Goal: Transaction & Acquisition: Purchase product/service

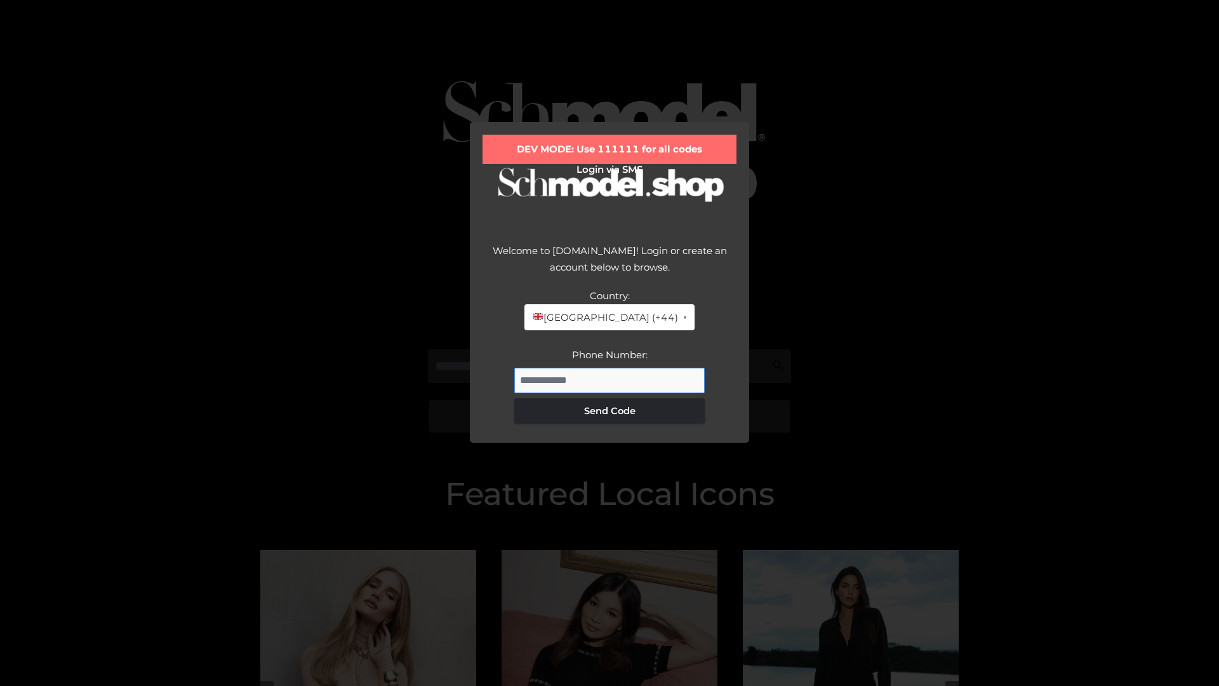
click at [609, 380] on input "Phone Number:" at bounding box center [609, 380] width 190 height 25
type input "**********"
click at [609, 410] on button "Send Code" at bounding box center [609, 410] width 190 height 25
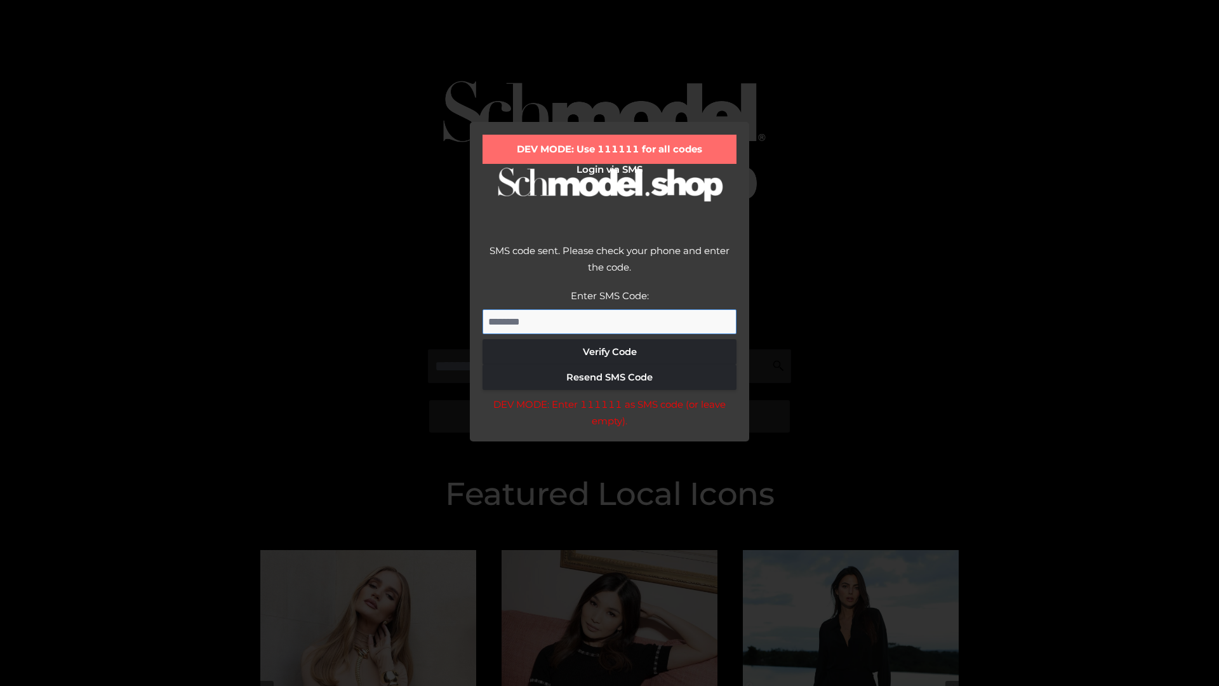
click at [609, 321] on input "Enter SMS Code:" at bounding box center [609, 321] width 254 height 25
type input "******"
click at [609, 352] on button "Verify Code" at bounding box center [609, 351] width 254 height 25
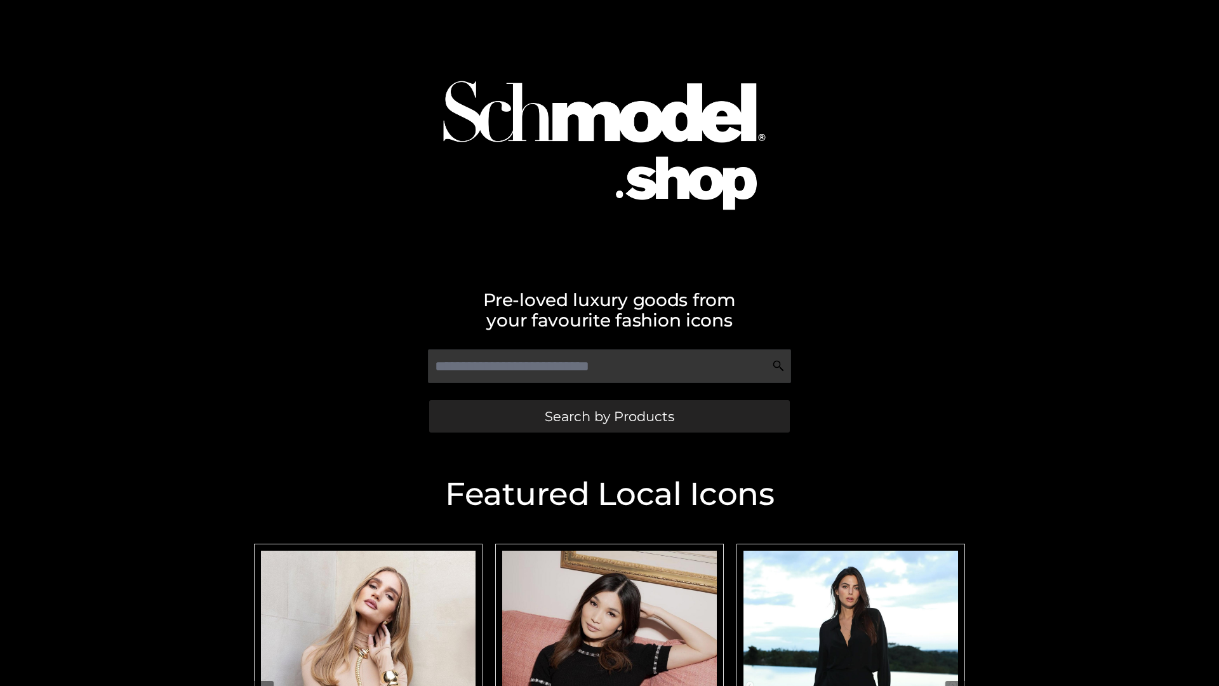
click at [609, 416] on span "Search by Products" at bounding box center [610, 415] width 130 height 13
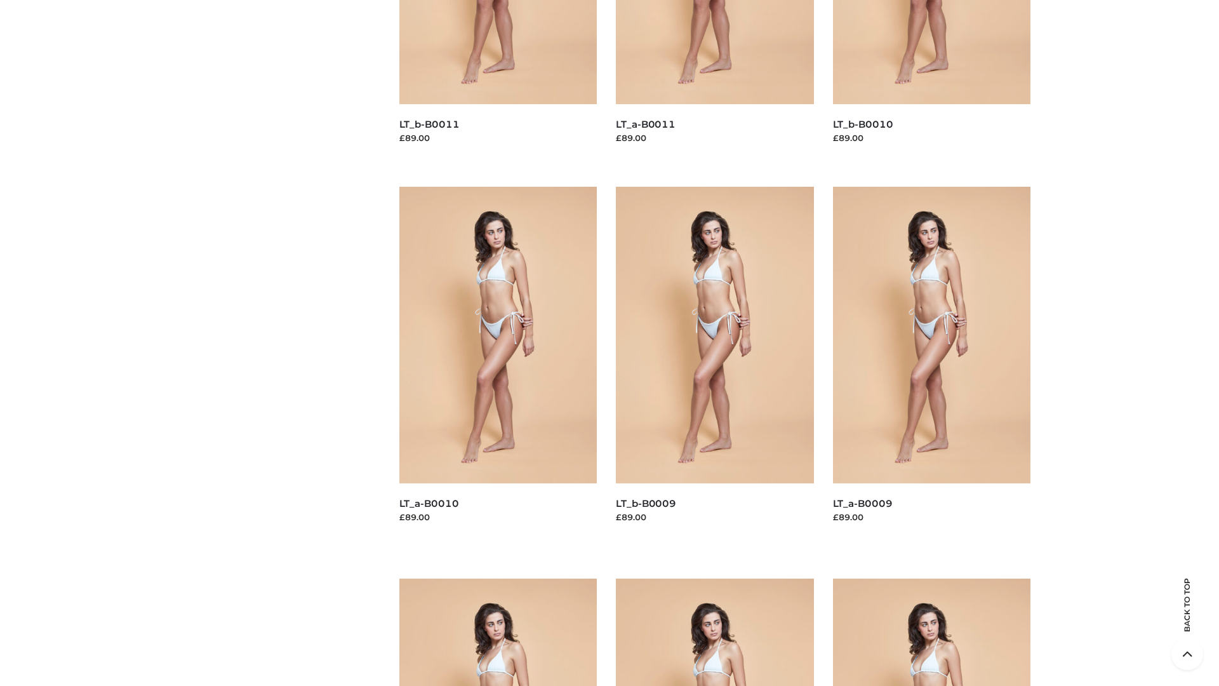
scroll to position [3347, 0]
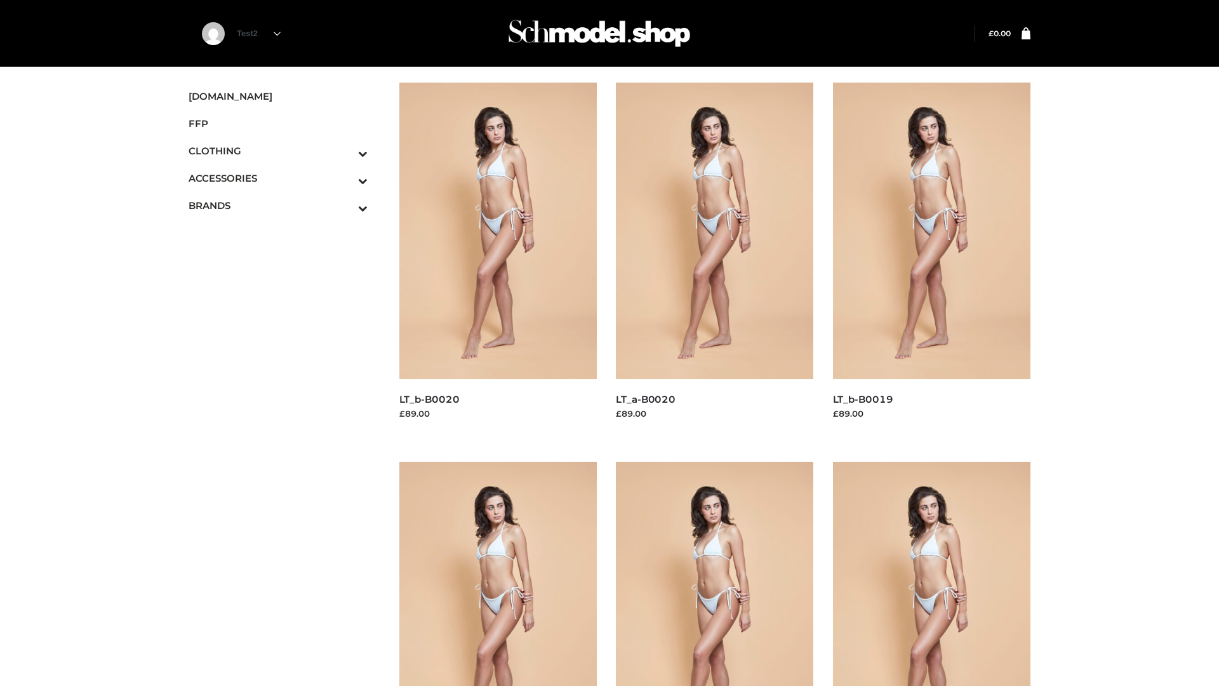
scroll to position [1034, 0]
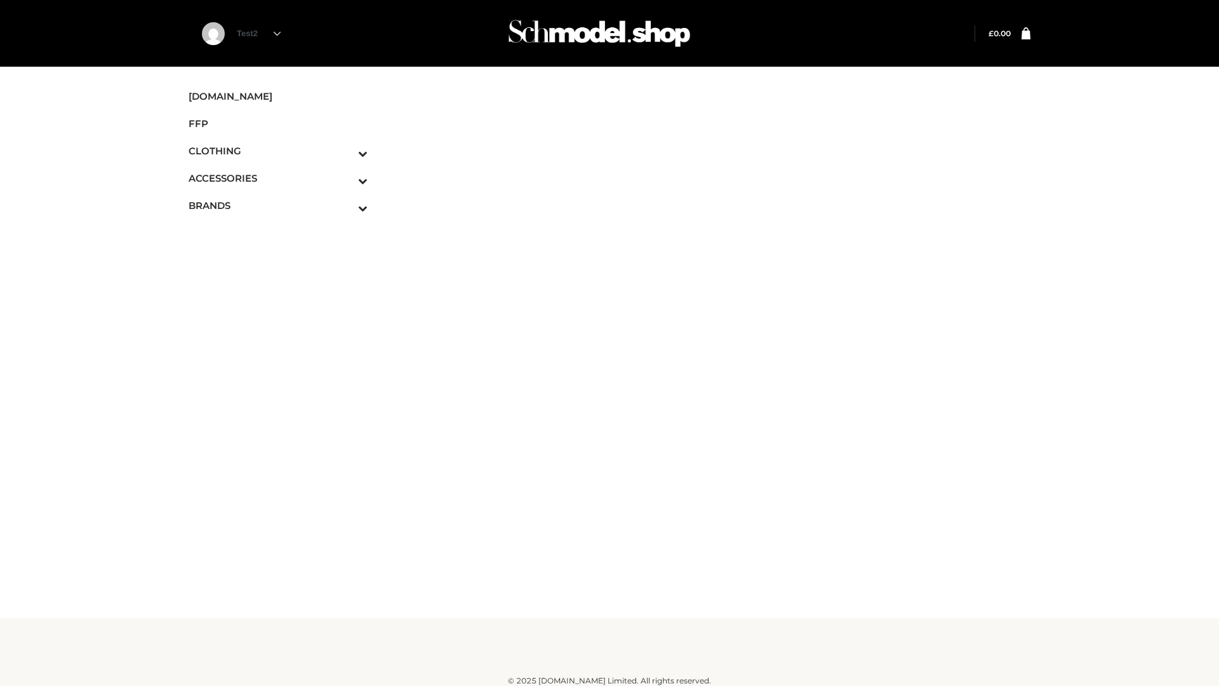
scroll to position [8, 0]
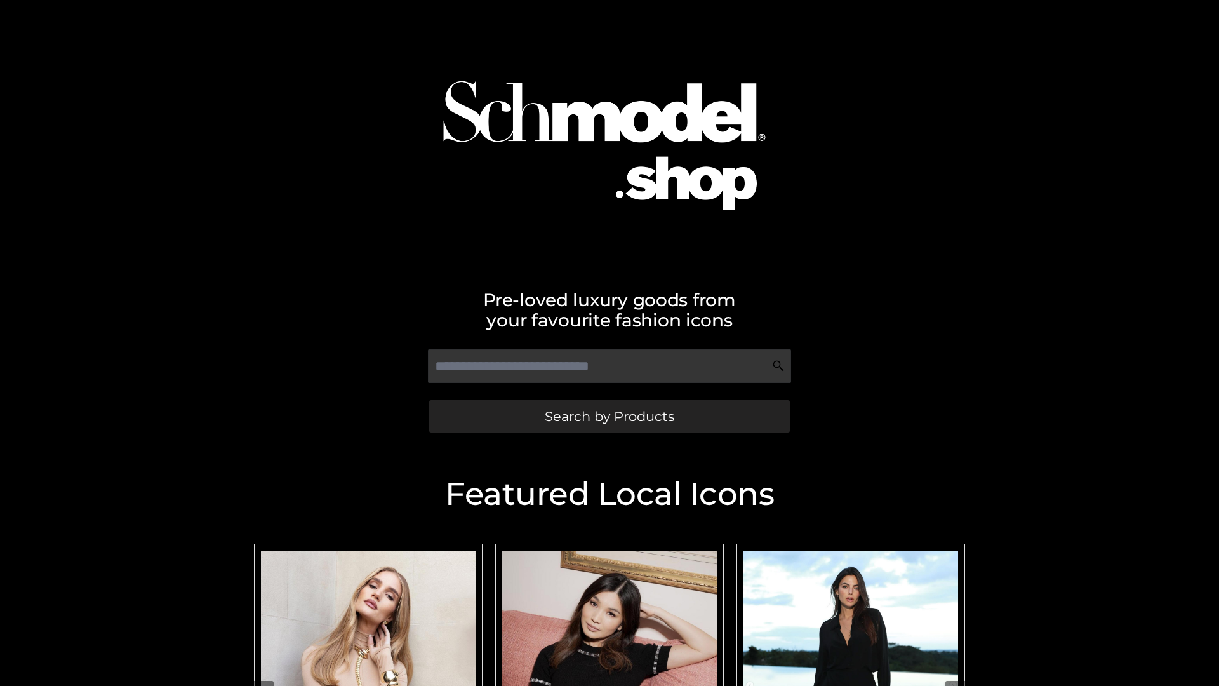
click at [609, 416] on span "Search by Products" at bounding box center [610, 415] width 130 height 13
